Goal: Task Accomplishment & Management: Manage account settings

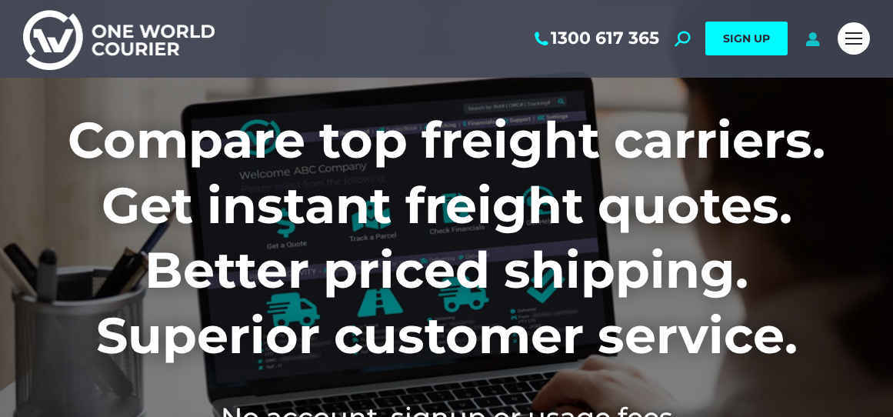
click at [814, 45] on icon at bounding box center [812, 38] width 19 height 15
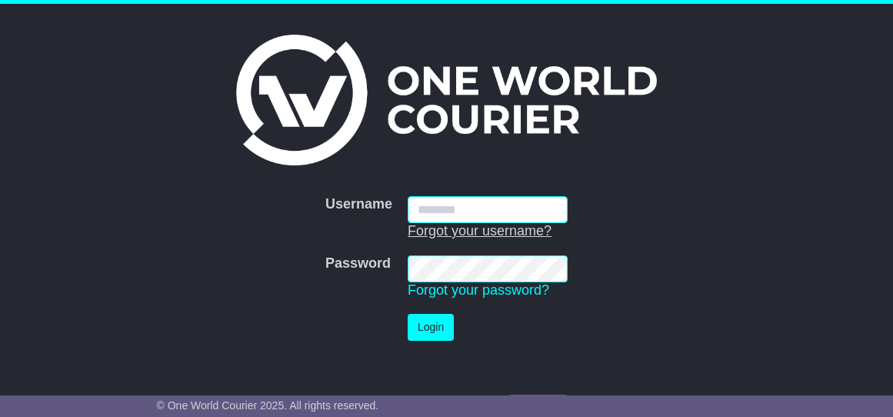
type input "**********"
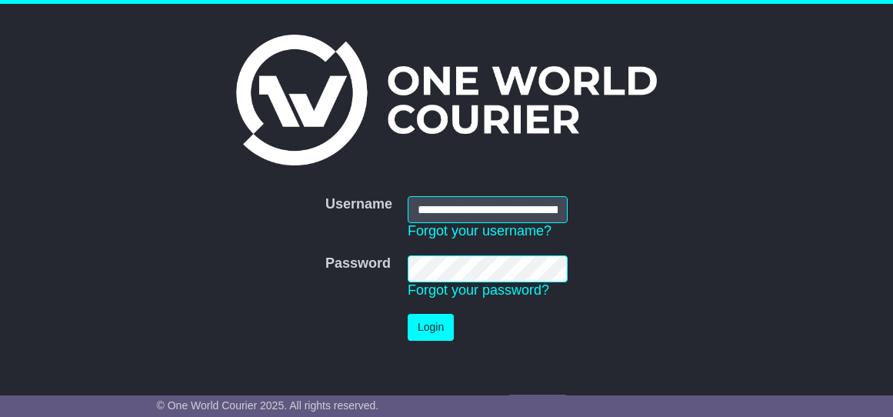
click at [439, 318] on button "Login" at bounding box center [430, 327] width 46 height 27
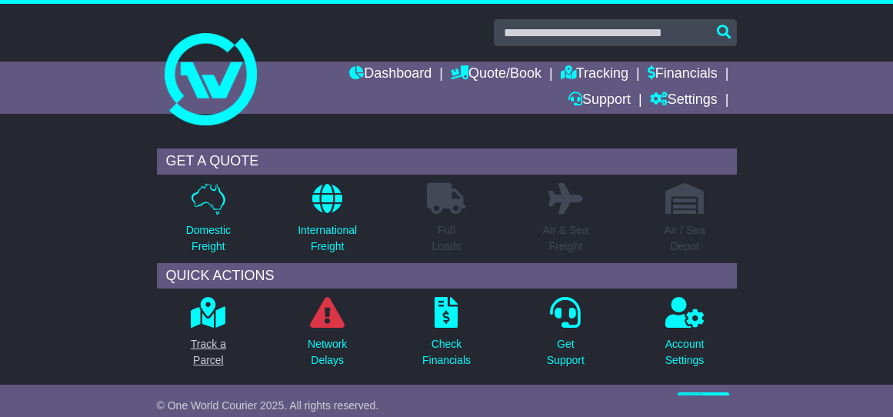
click at [210, 311] on icon at bounding box center [208, 312] width 35 height 31
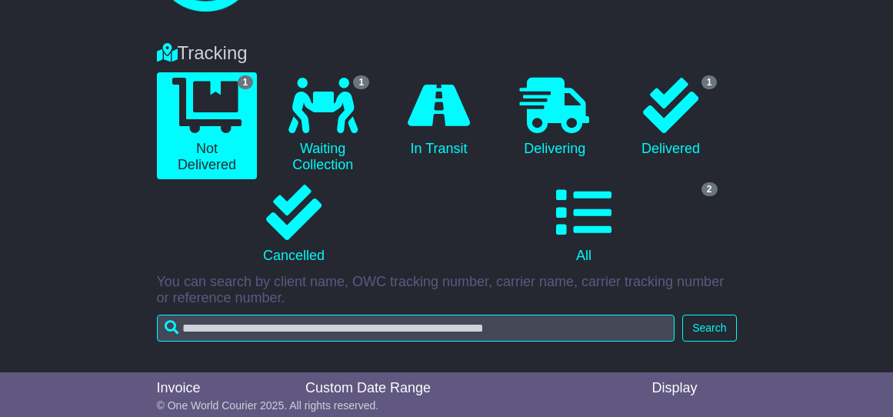
scroll to position [394, 0]
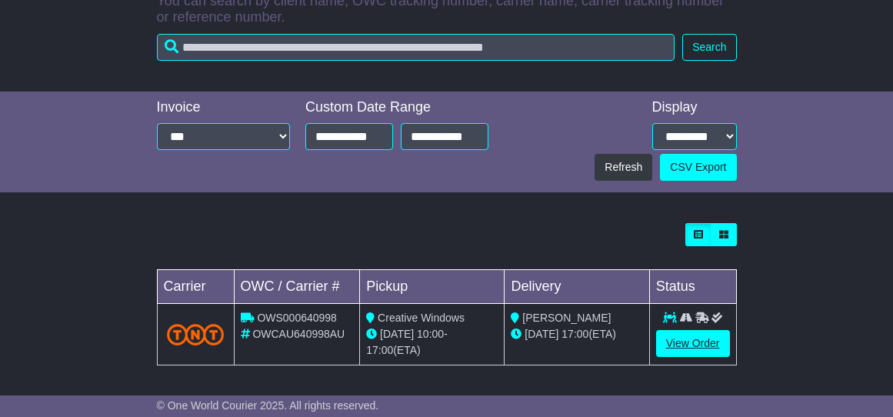
click at [664, 343] on link "View Order" at bounding box center [693, 343] width 74 height 27
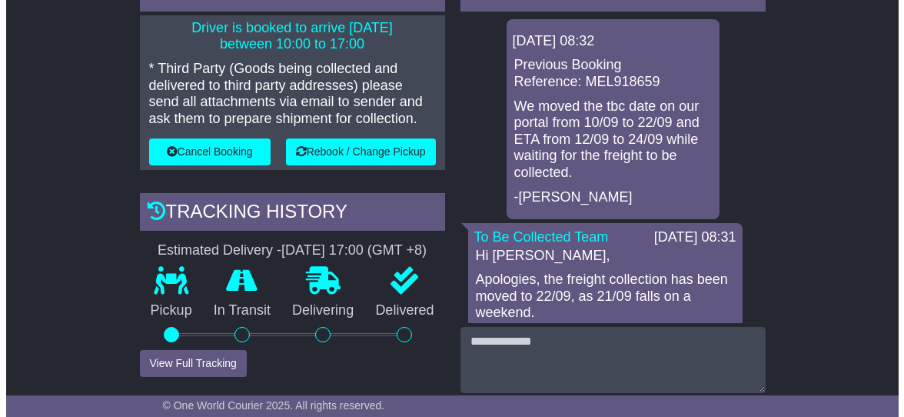
scroll to position [301, 0]
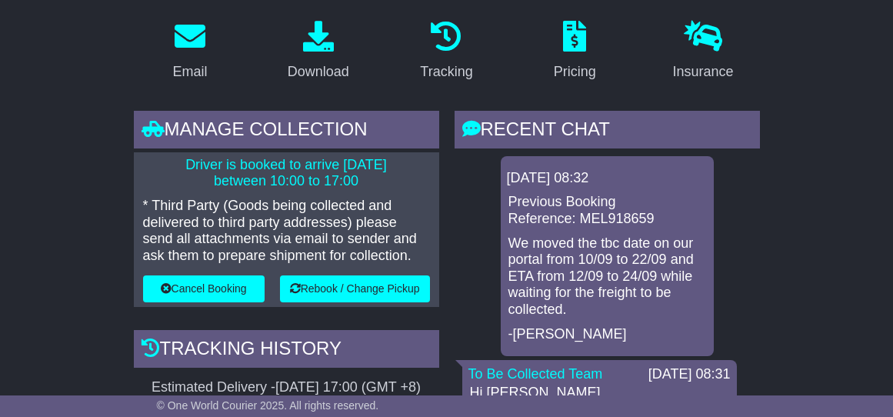
click at [329, 275] on button "Rebook / Change Pickup" at bounding box center [355, 288] width 150 height 27
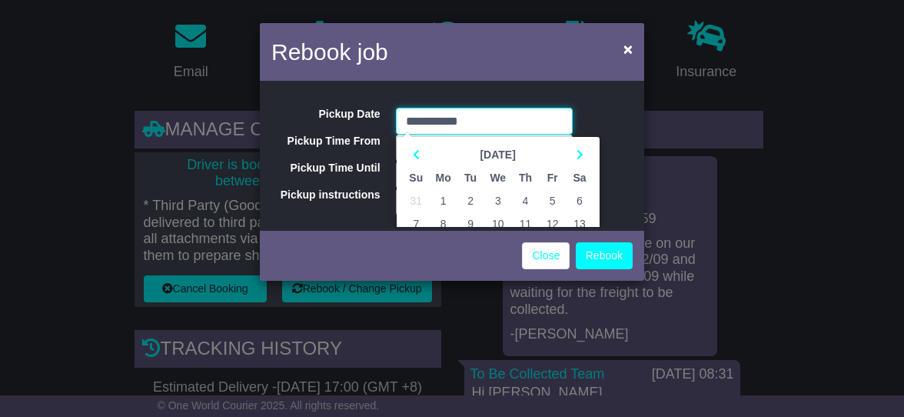
scroll to position [88, 0]
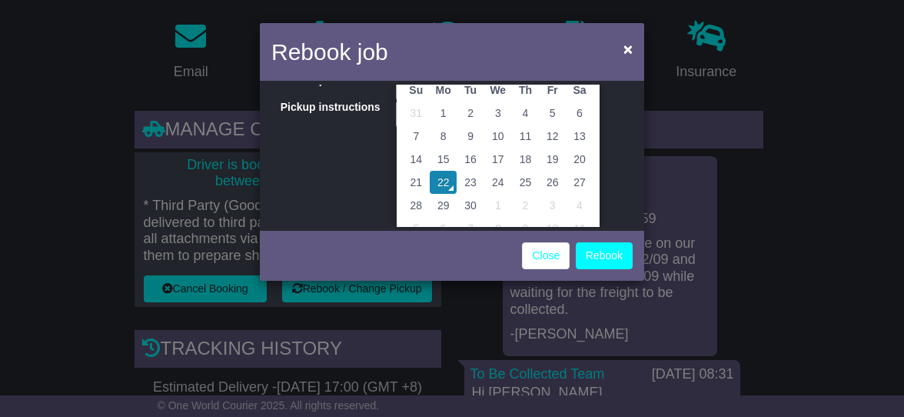
click at [469, 208] on td "30" at bounding box center [470, 205] width 27 height 23
type input "**********"
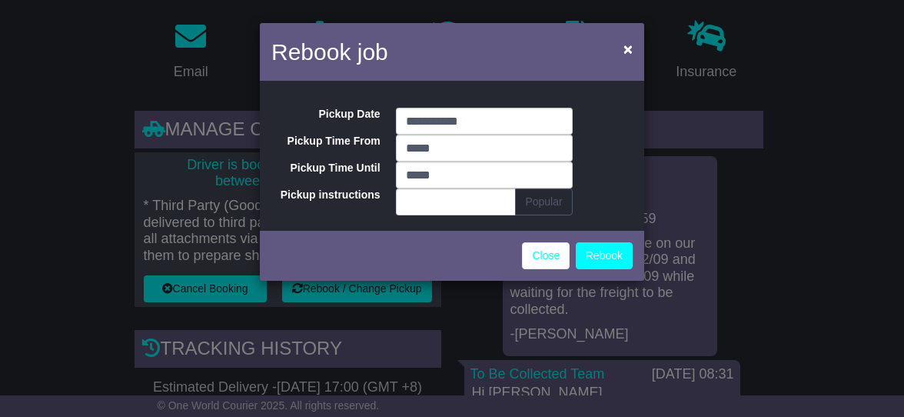
scroll to position [0, 0]
click at [595, 259] on button "Rebook" at bounding box center [604, 255] width 57 height 27
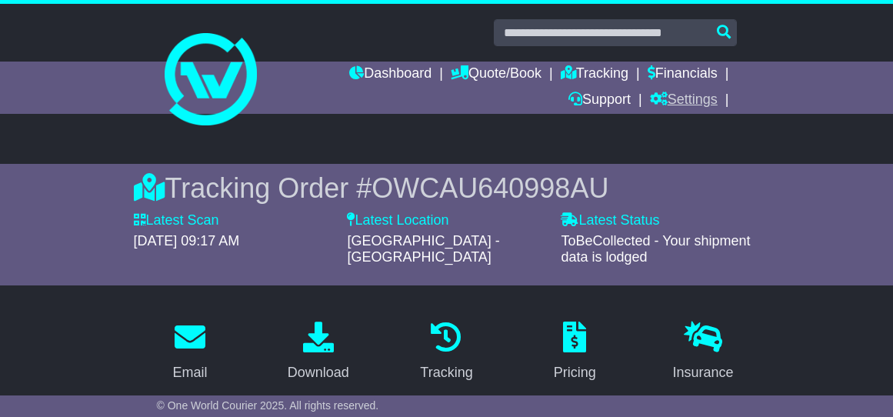
click at [696, 102] on link "Settings" at bounding box center [684, 101] width 68 height 26
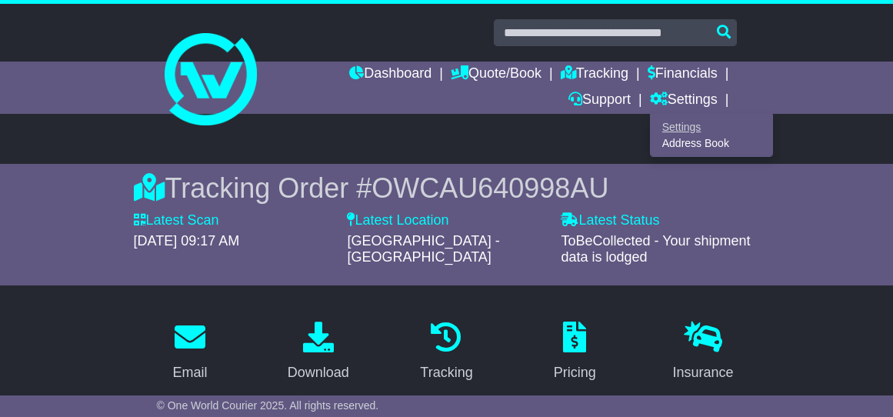
click at [696, 128] on link "Settings" at bounding box center [710, 126] width 121 height 17
